Goal: Task Accomplishment & Management: Use online tool/utility

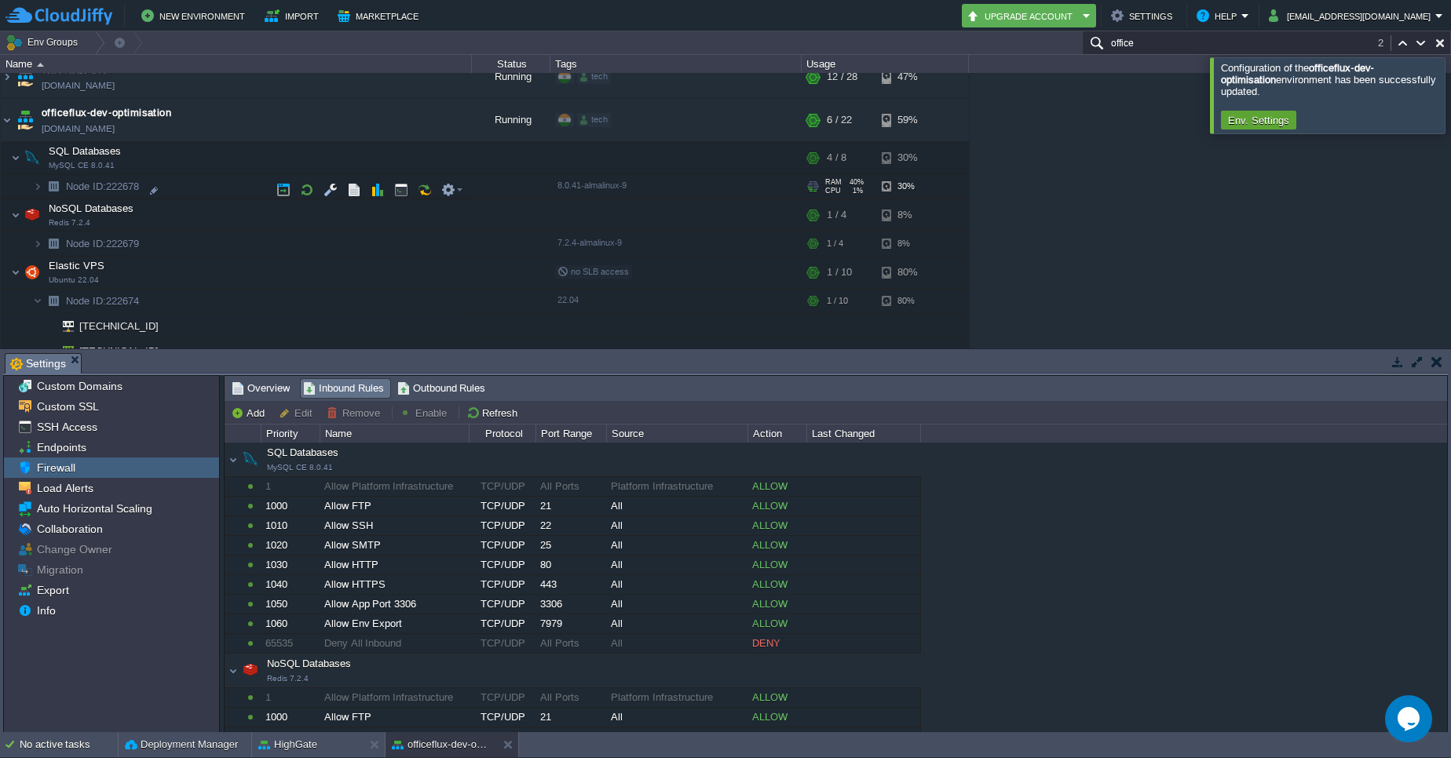
scroll to position [324, 0]
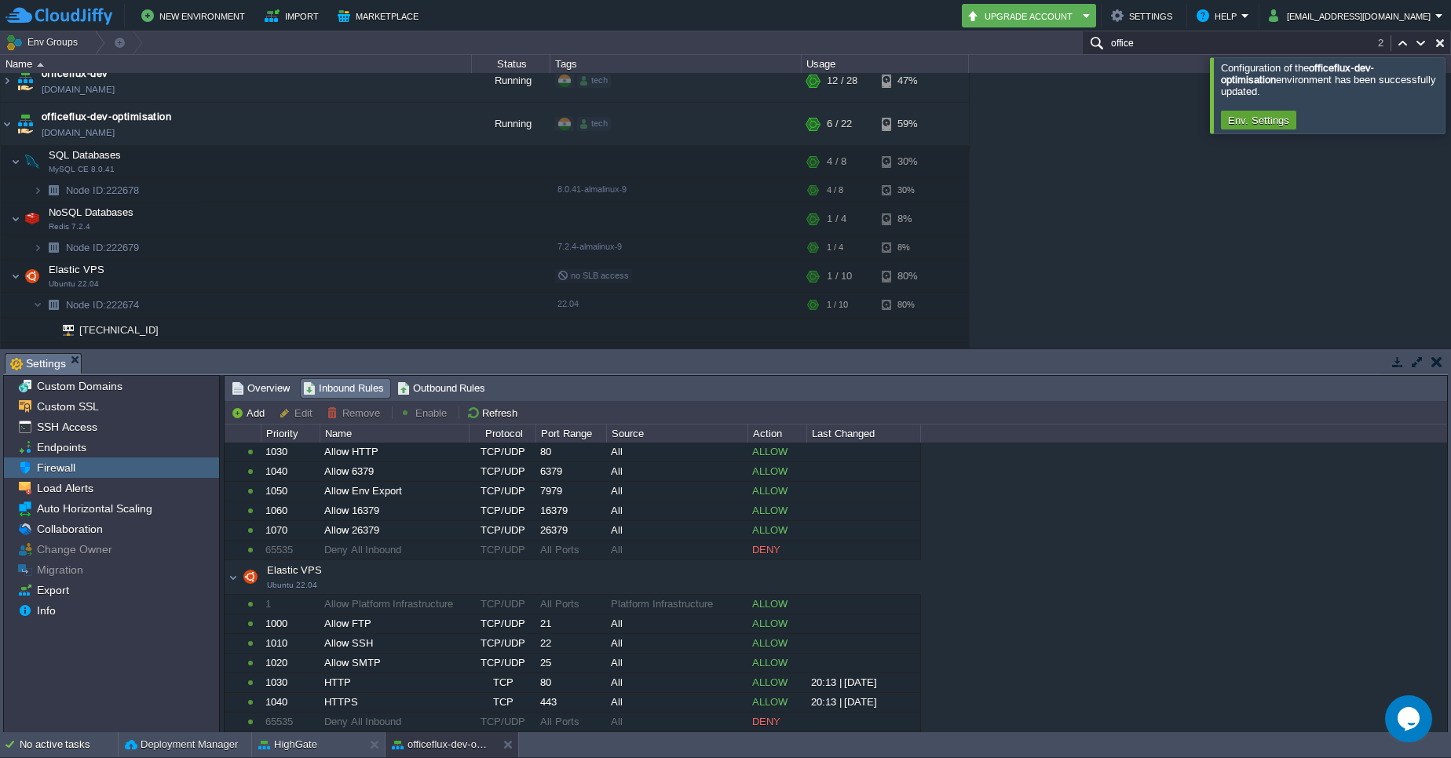
click at [1174, 40] on input "office" at bounding box center [1266, 42] width 369 height 23
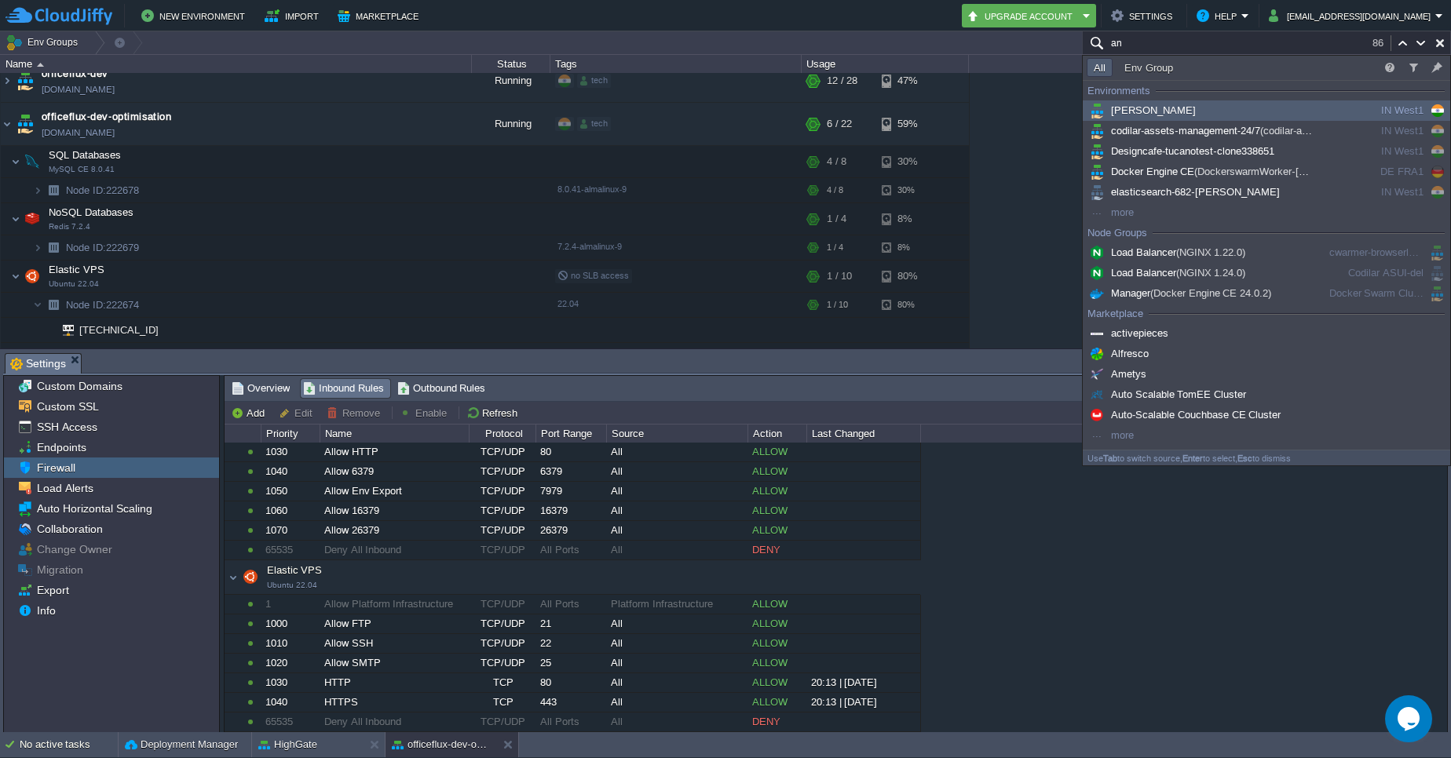
type input "an"
click at [1163, 113] on div "[PERSON_NAME]" at bounding box center [1204, 110] width 237 height 17
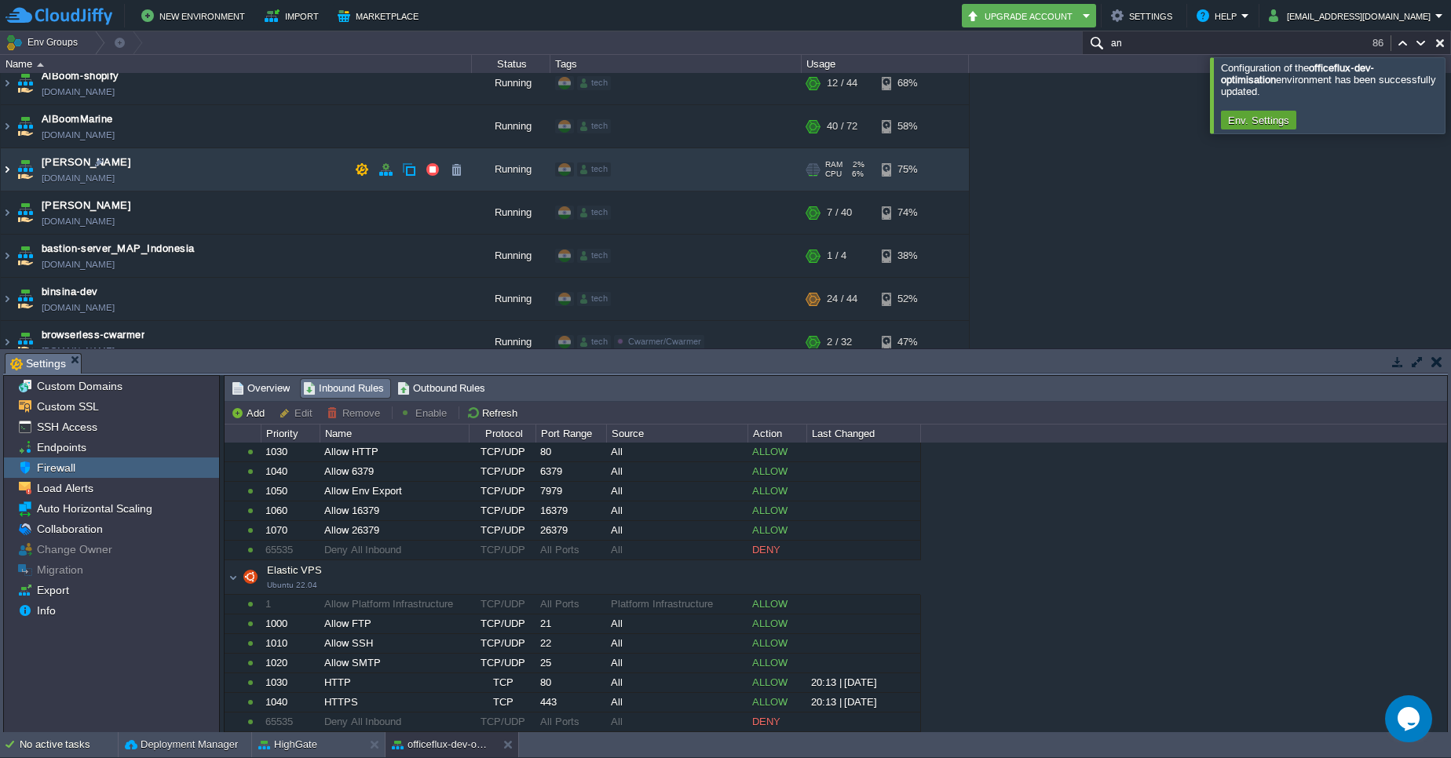
click at [9, 171] on img at bounding box center [7, 169] width 13 height 42
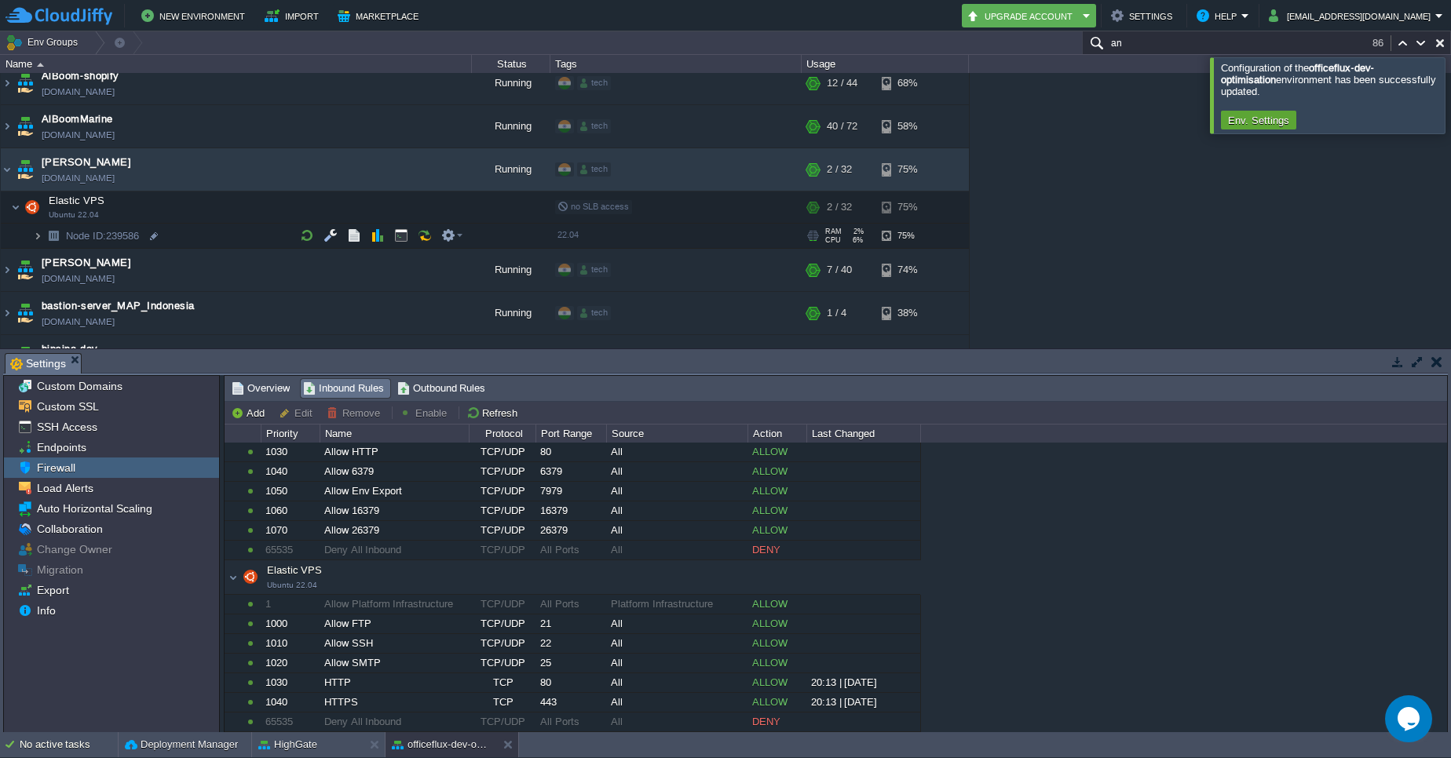
click at [36, 236] on img at bounding box center [37, 236] width 9 height 24
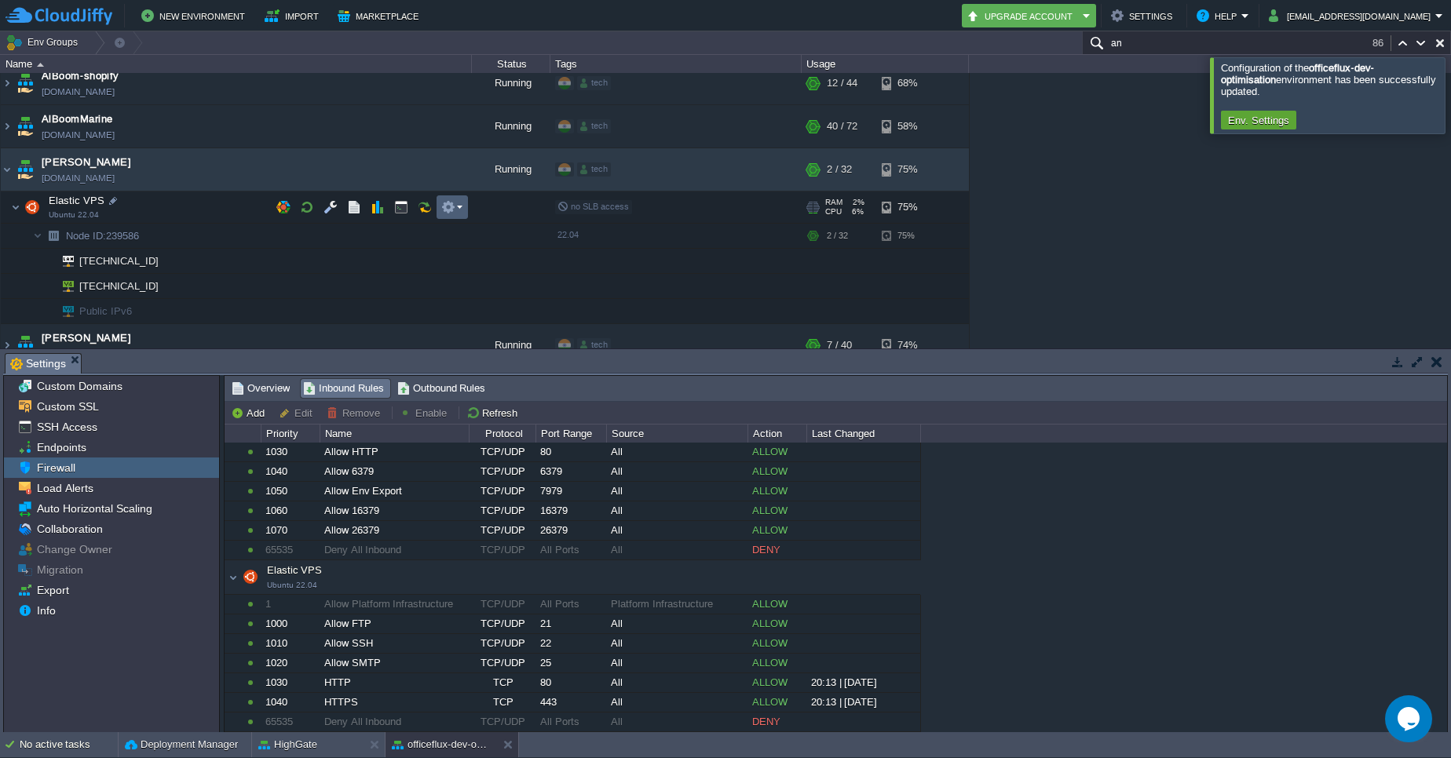
click at [461, 207] on em at bounding box center [451, 207] width 21 height 14
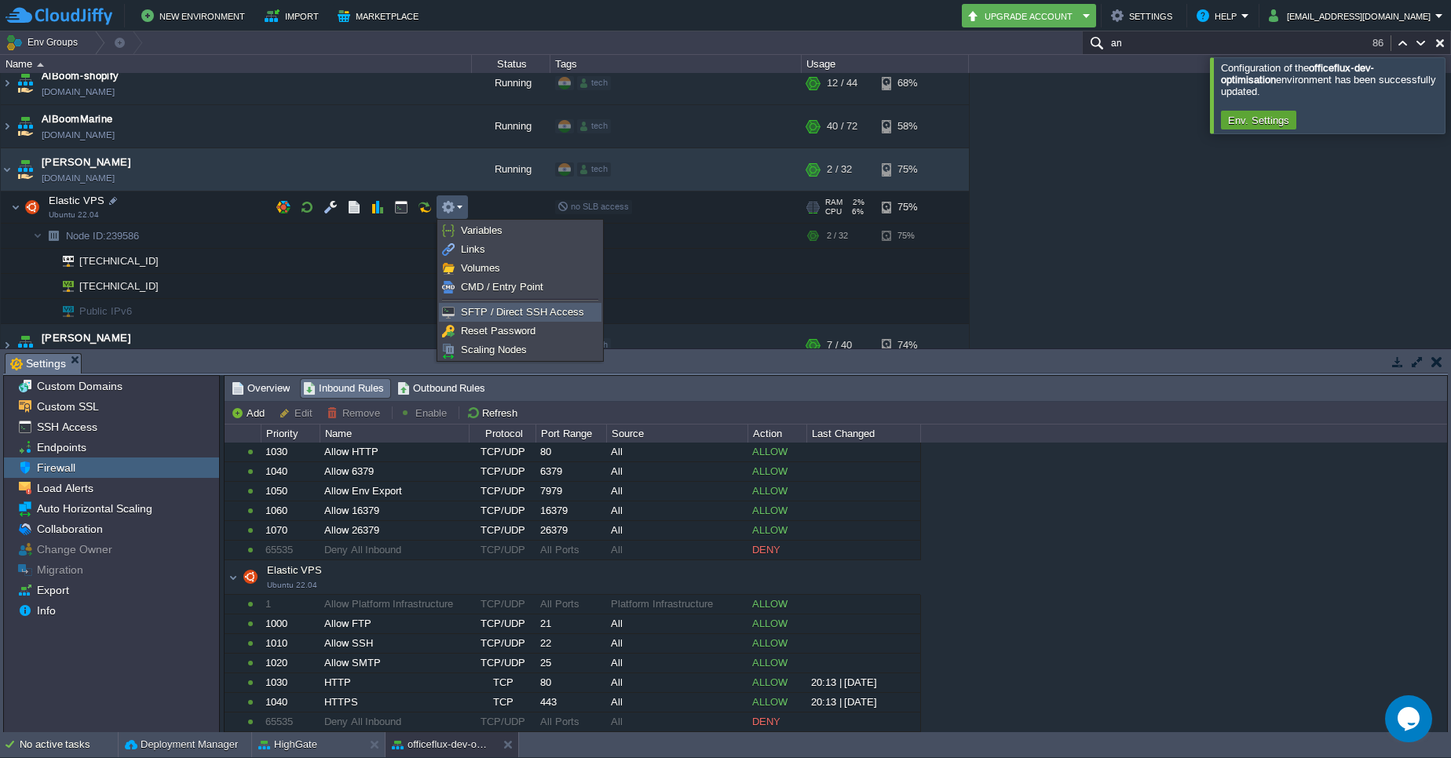
click at [517, 312] on span "SFTP / Direct SSH Access" at bounding box center [522, 312] width 123 height 12
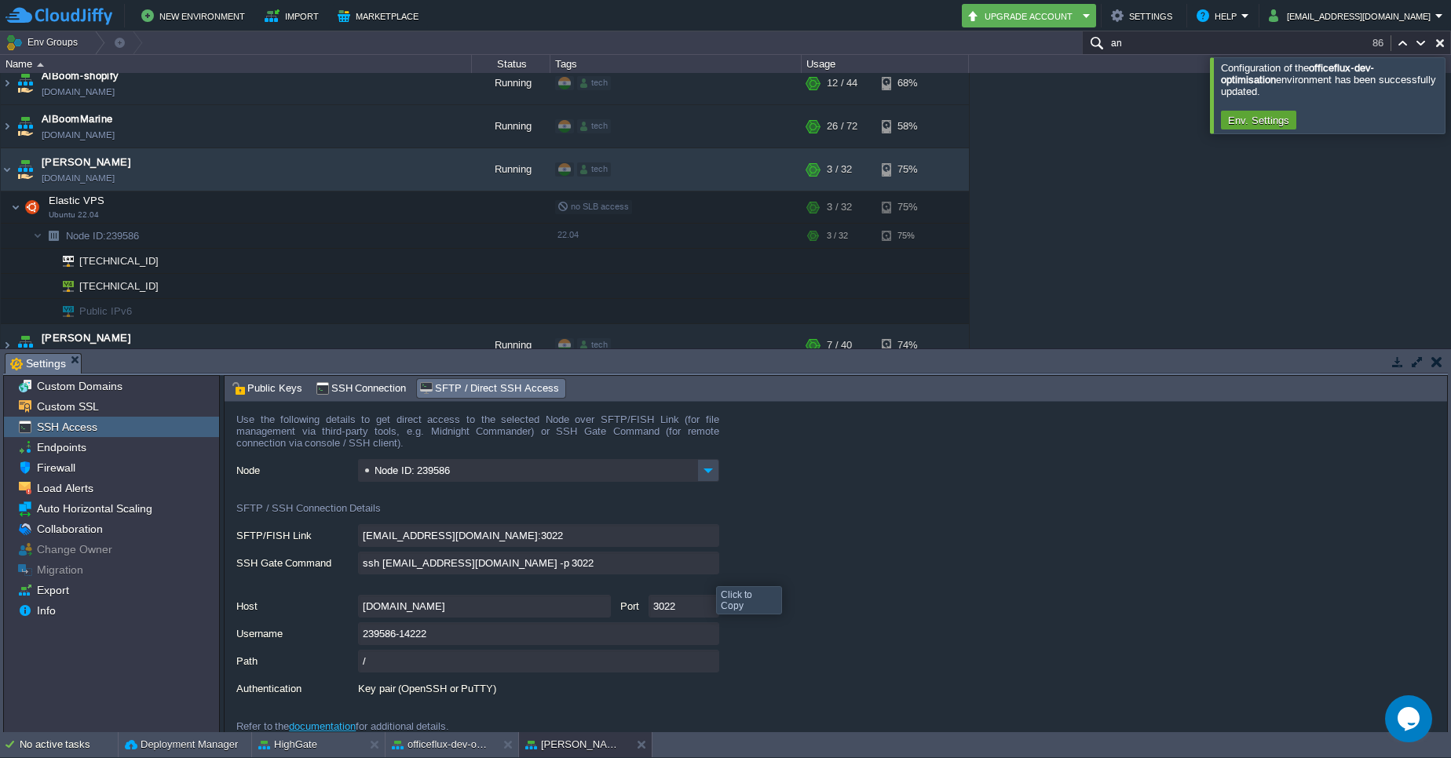
click at [707, 565] on input "ssh [EMAIL_ADDRESS][DOMAIN_NAME] -p 3022" at bounding box center [538, 563] width 361 height 23
type textarea "ssh [EMAIL_ADDRESS][DOMAIN_NAME] -p 3022"
click at [100, 162] on div at bounding box center [99, 162] width 14 height 14
